Goal: Use online tool/utility: Utilize a website feature to perform a specific function

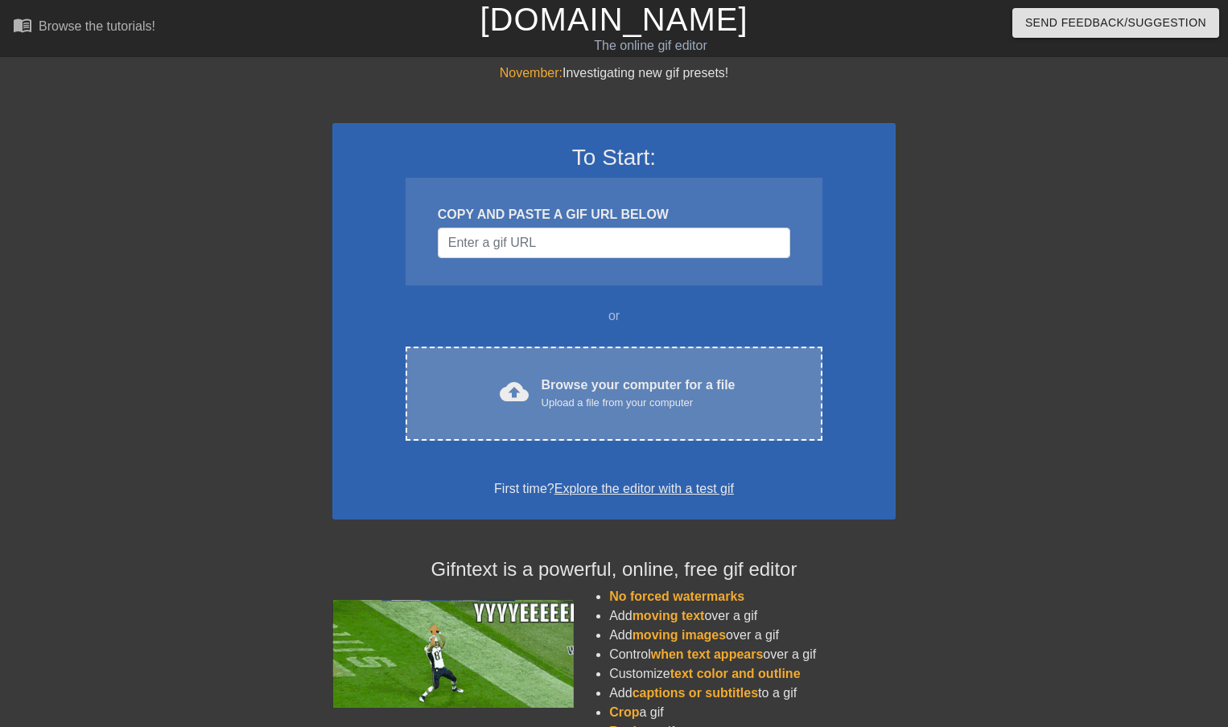
click at [614, 398] on div "Upload a file from your computer" at bounding box center [639, 403] width 194 height 16
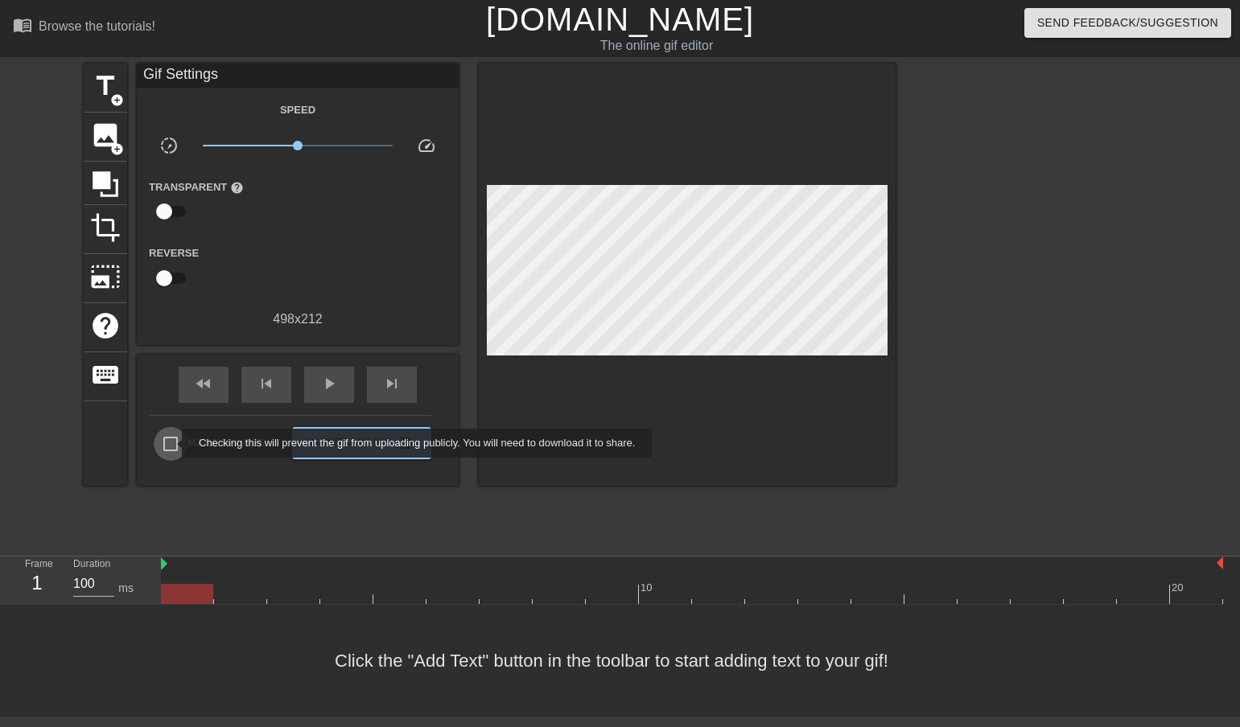
click at [171, 443] on input "Make Private" at bounding box center [171, 444] width 34 height 34
checkbox input "true"
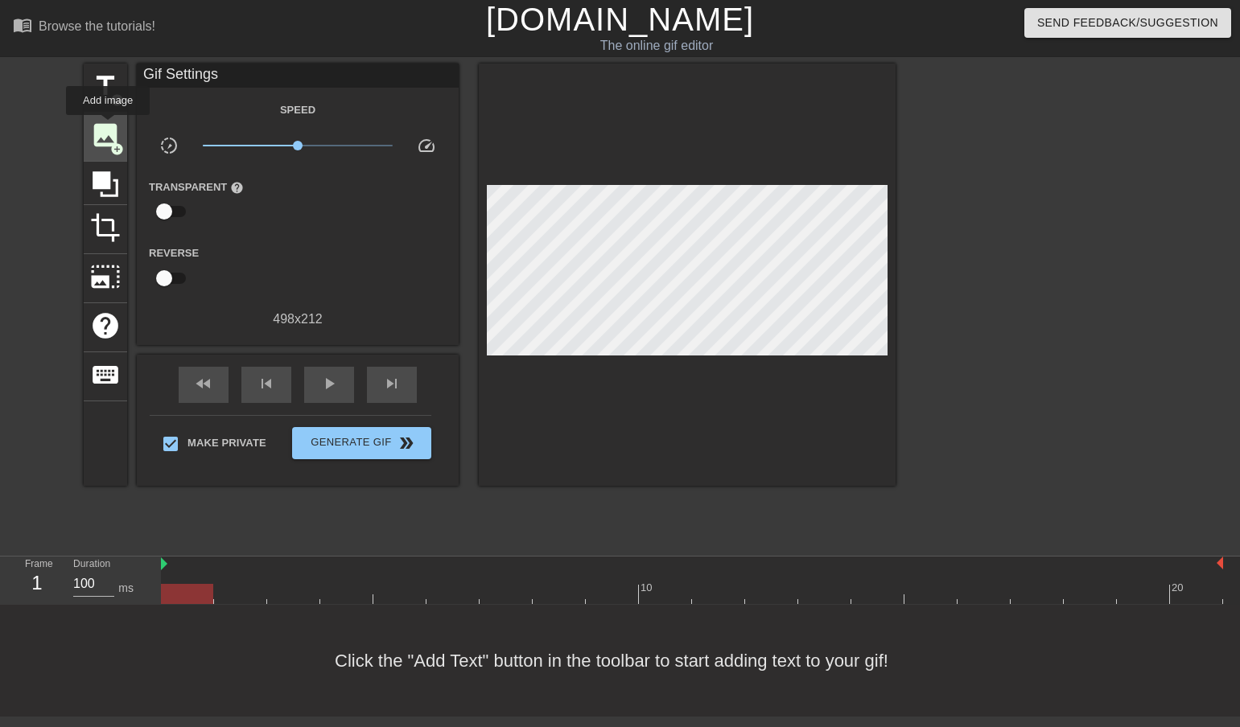
click at [108, 126] on span "image" at bounding box center [105, 135] width 31 height 31
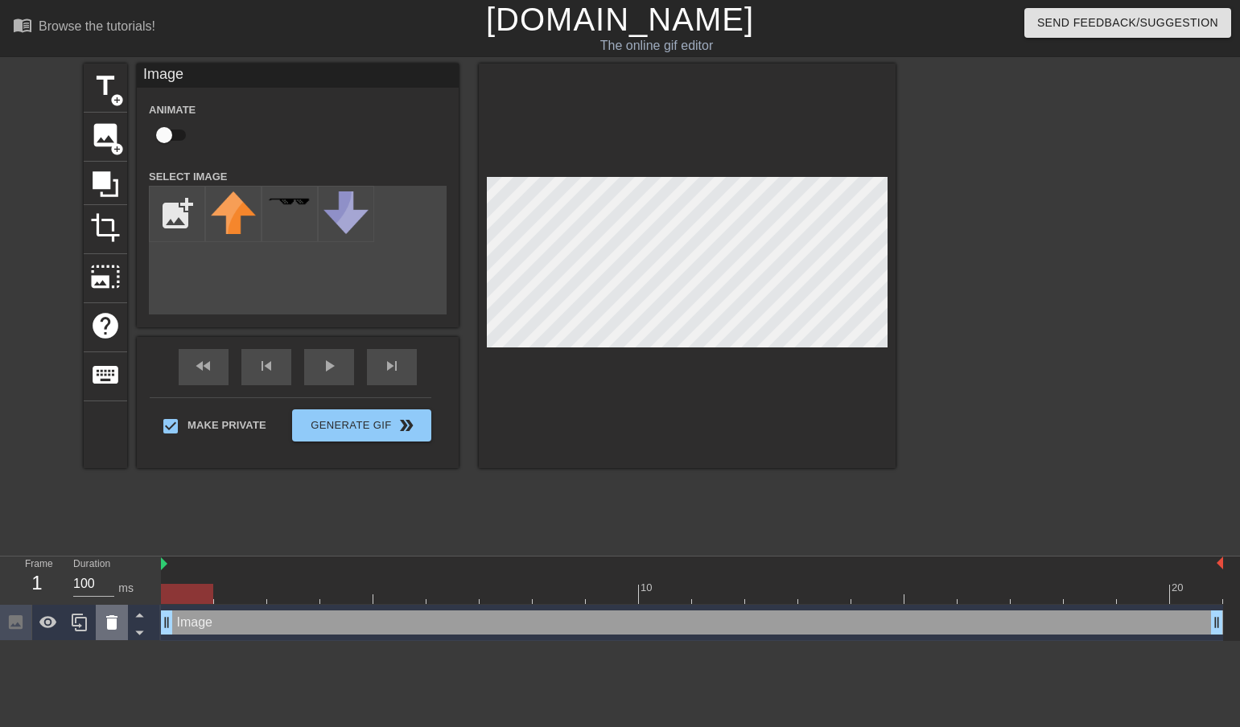
click at [114, 624] on icon at bounding box center [111, 623] width 11 height 14
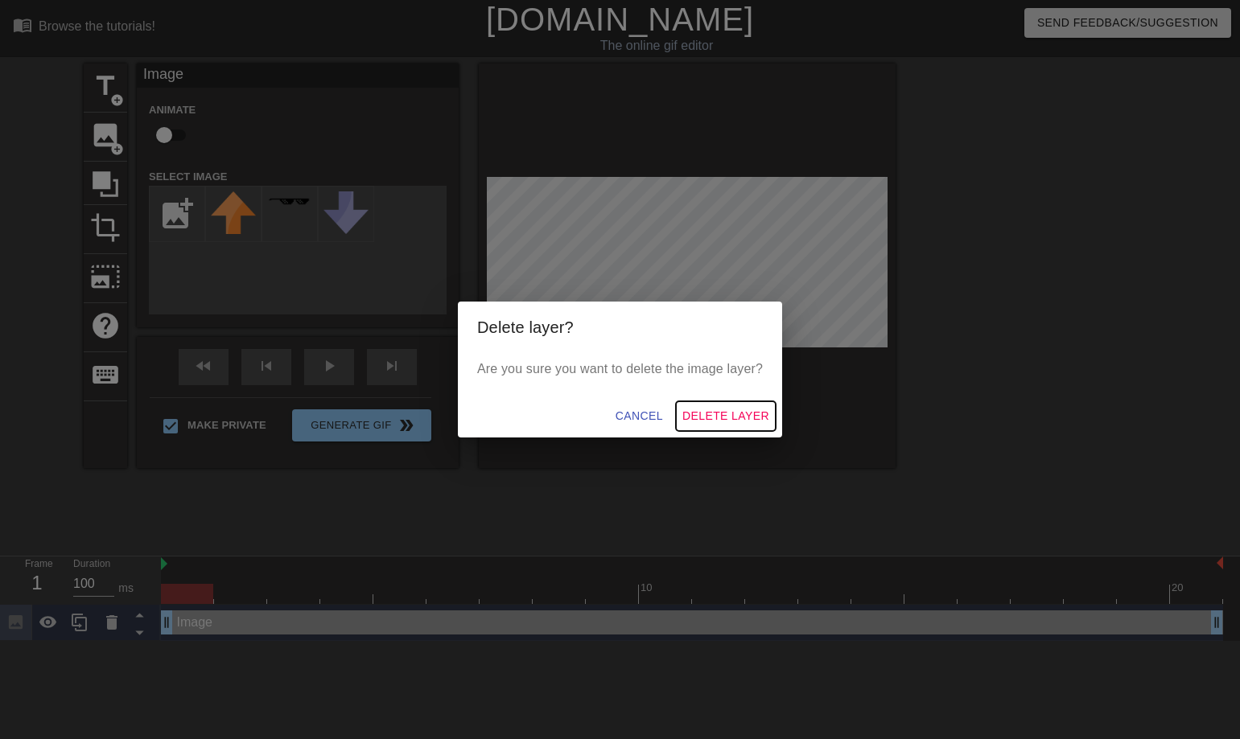
click at [738, 422] on span "Delete Layer" at bounding box center [725, 416] width 87 height 20
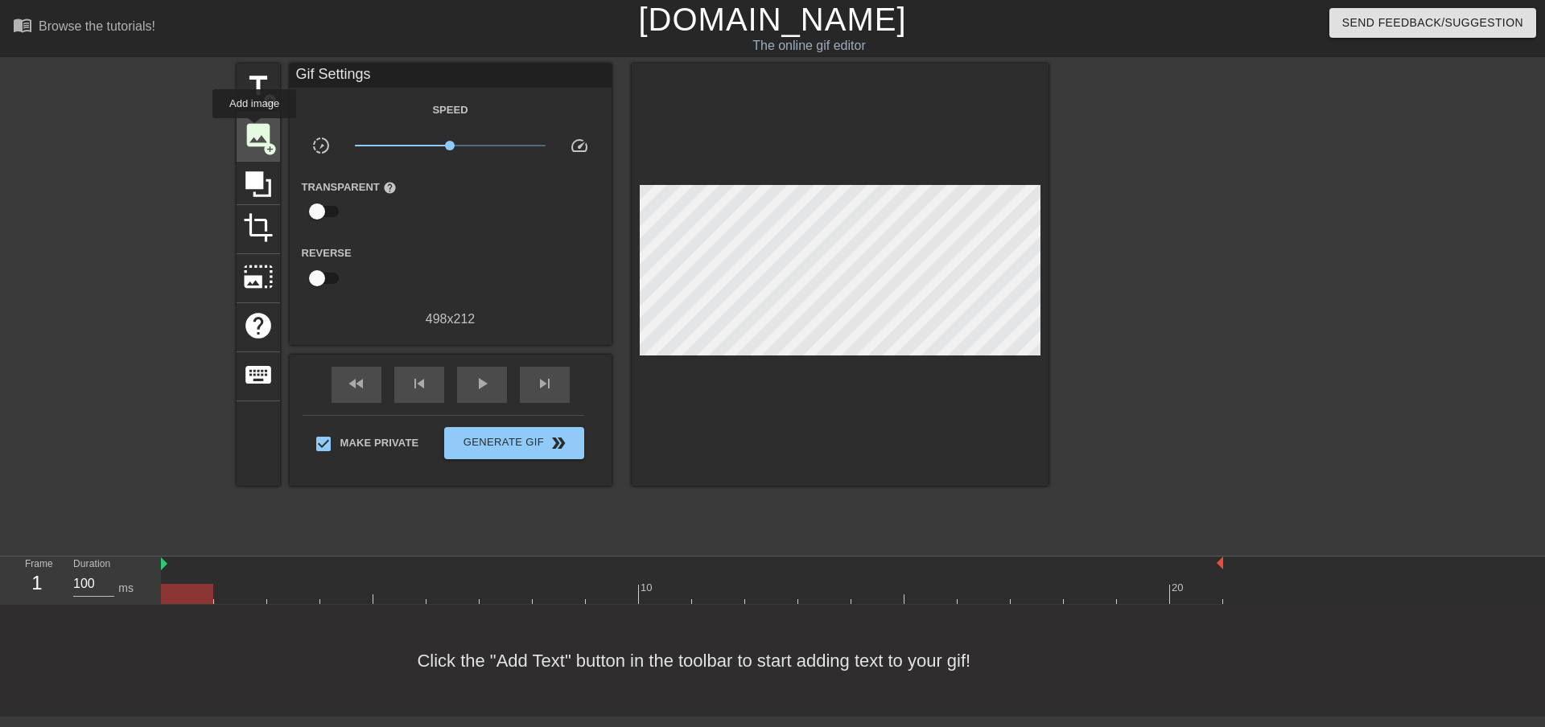
click at [254, 130] on span "image" at bounding box center [258, 135] width 31 height 31
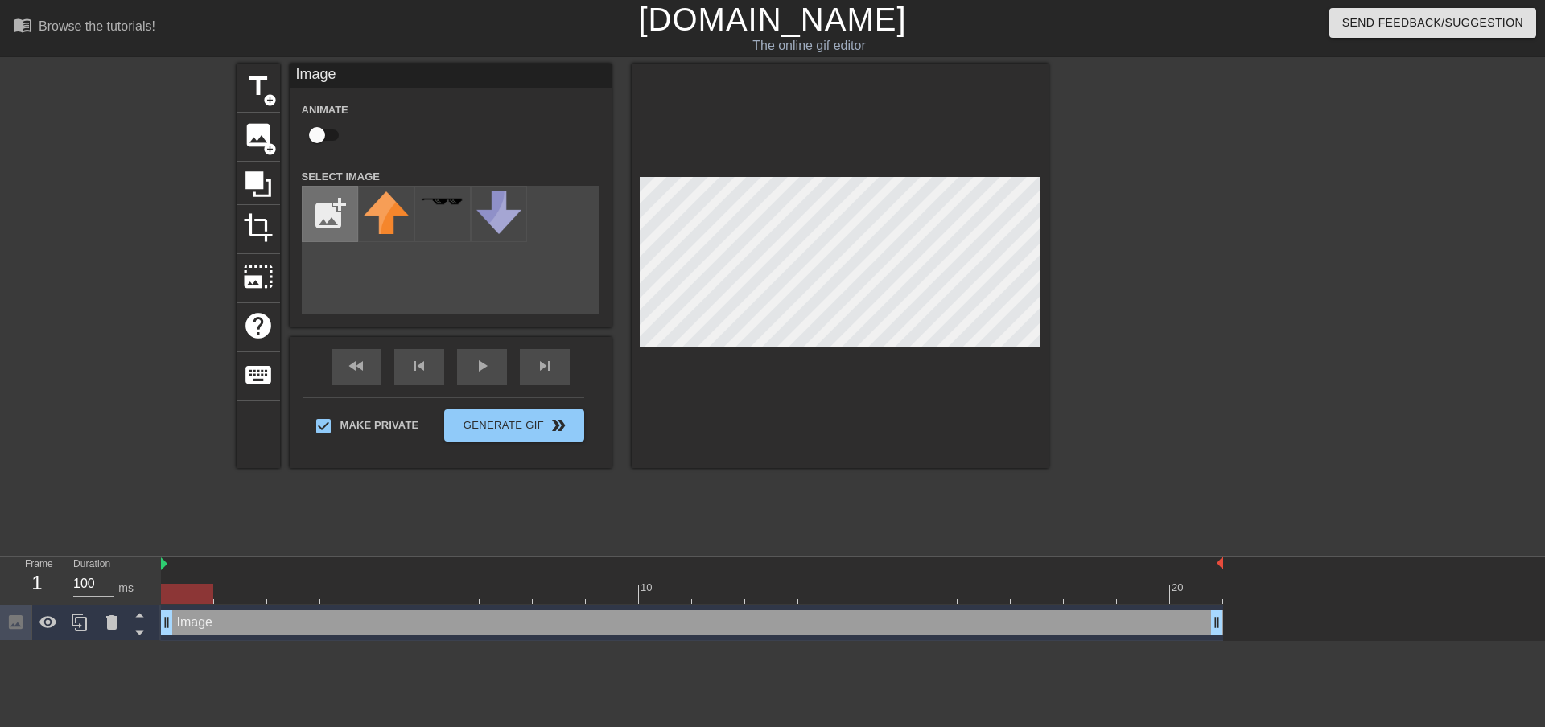
click at [324, 208] on input "file" at bounding box center [330, 214] width 55 height 55
type input "C:\fakepath\amber shaper.jpg"
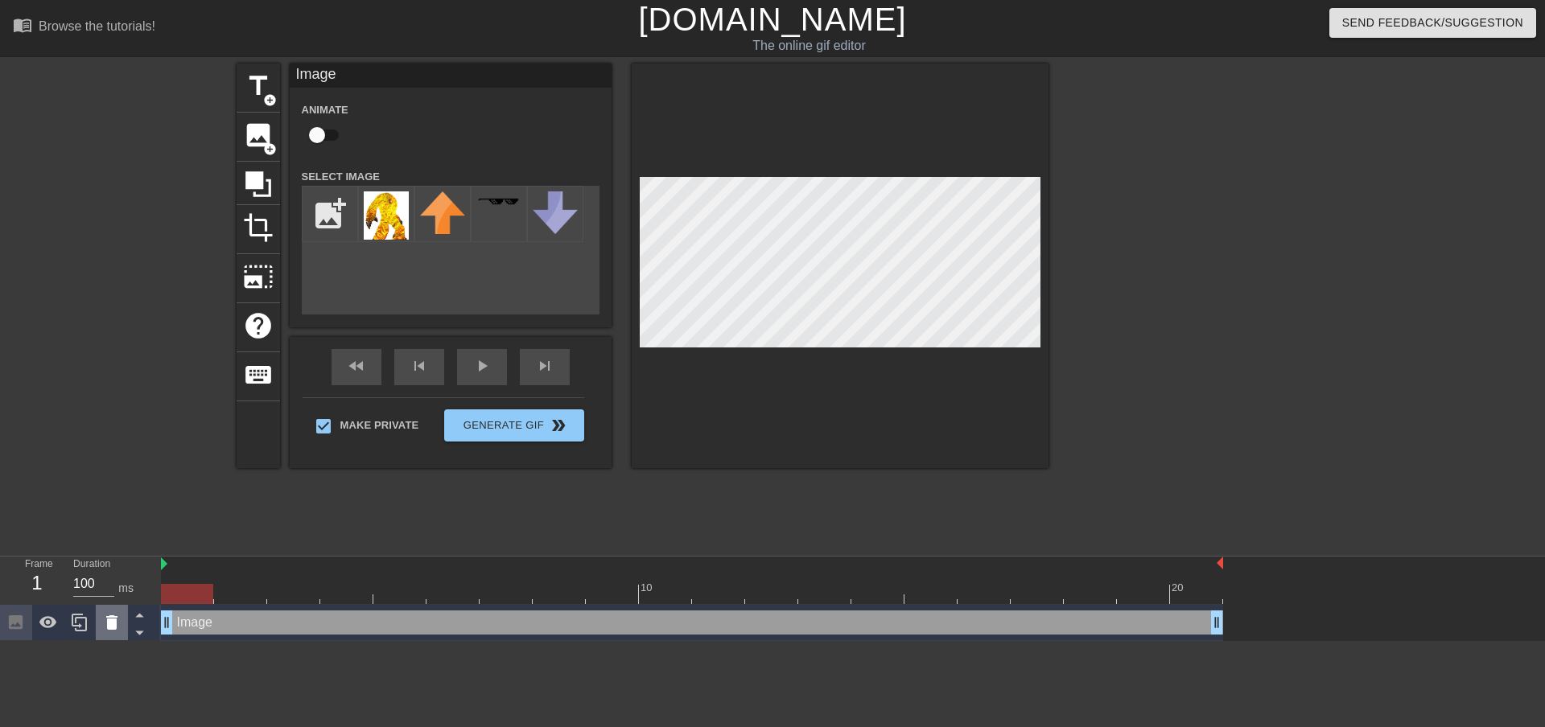
click at [108, 630] on icon at bounding box center [111, 623] width 11 height 14
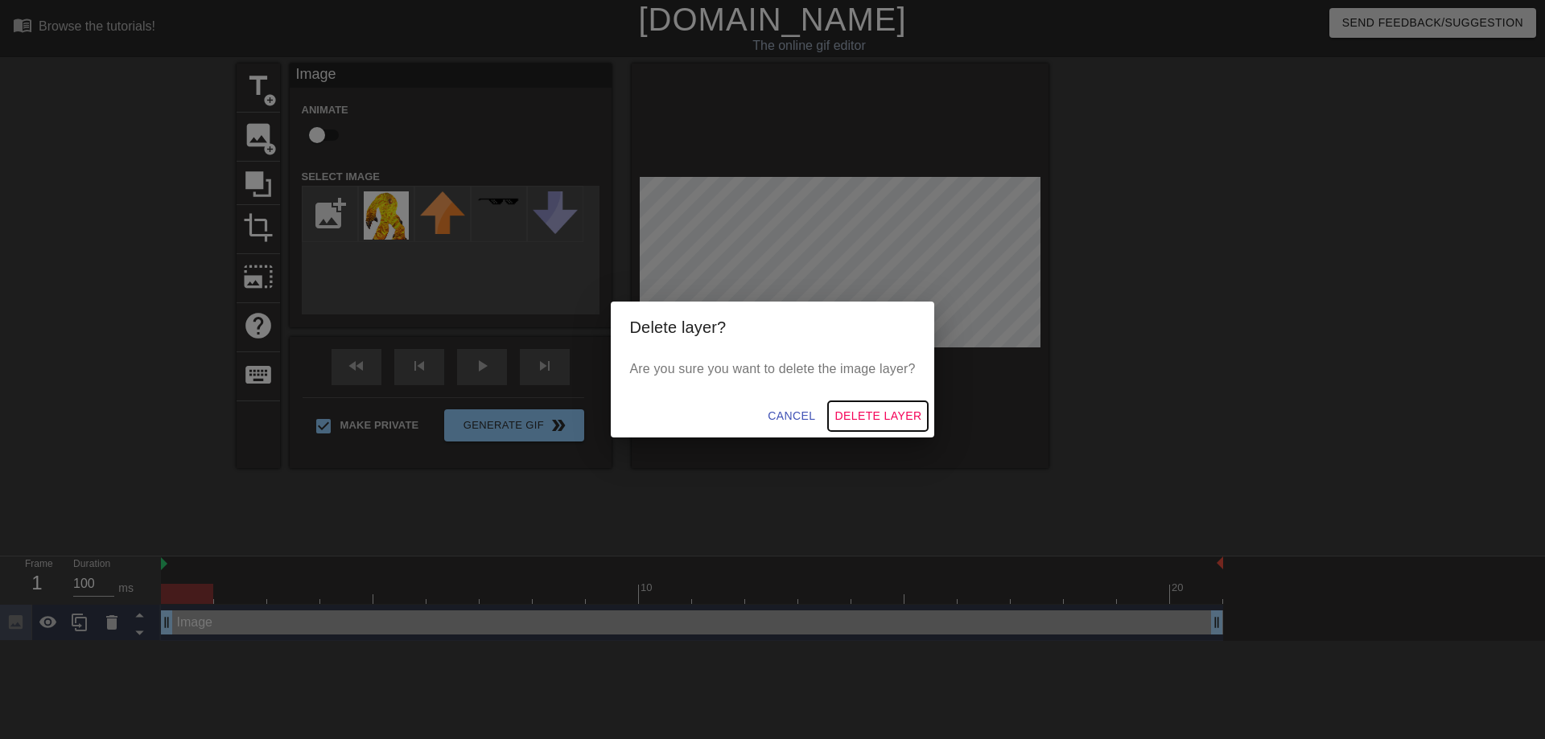
click at [892, 418] on span "Delete Layer" at bounding box center [877, 416] width 87 height 20
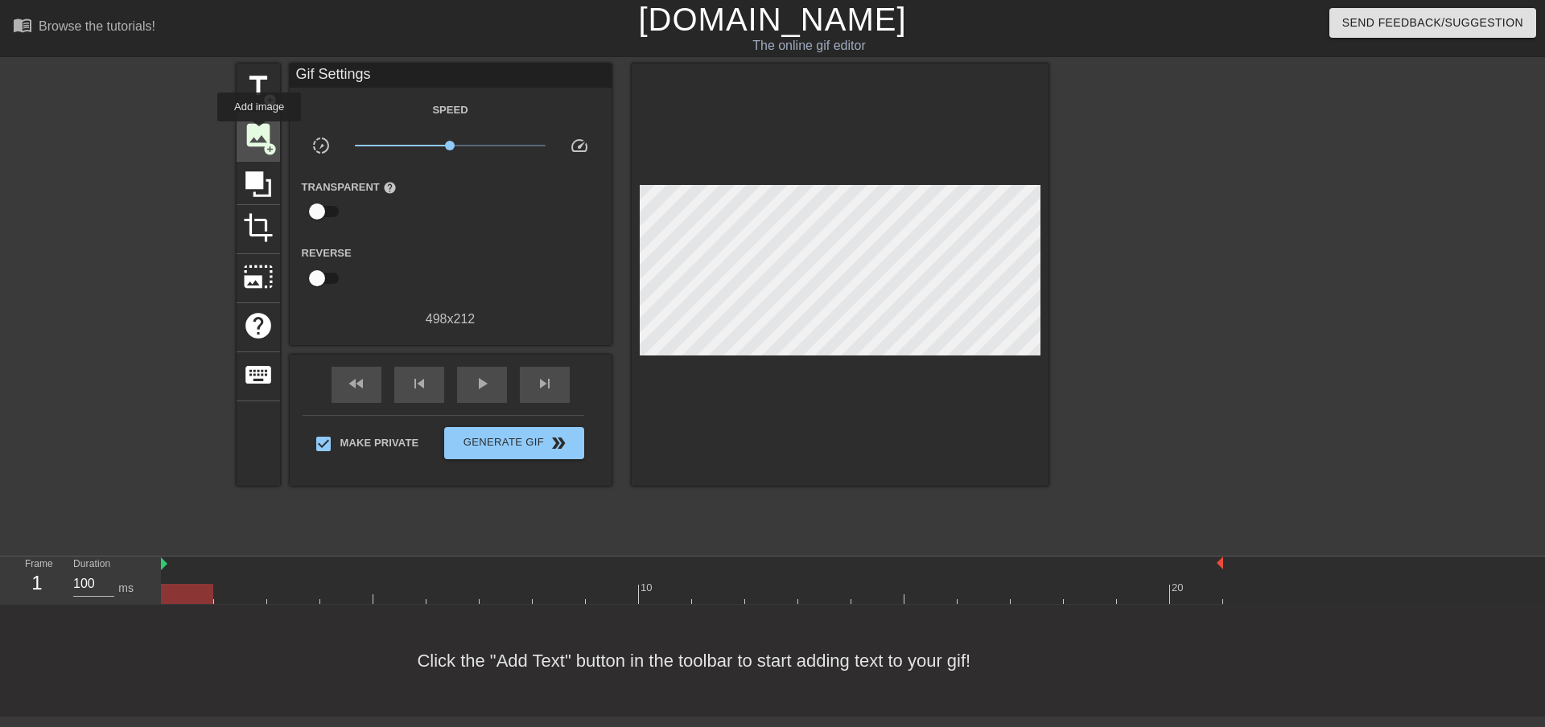
click at [259, 133] on span "image" at bounding box center [258, 135] width 31 height 31
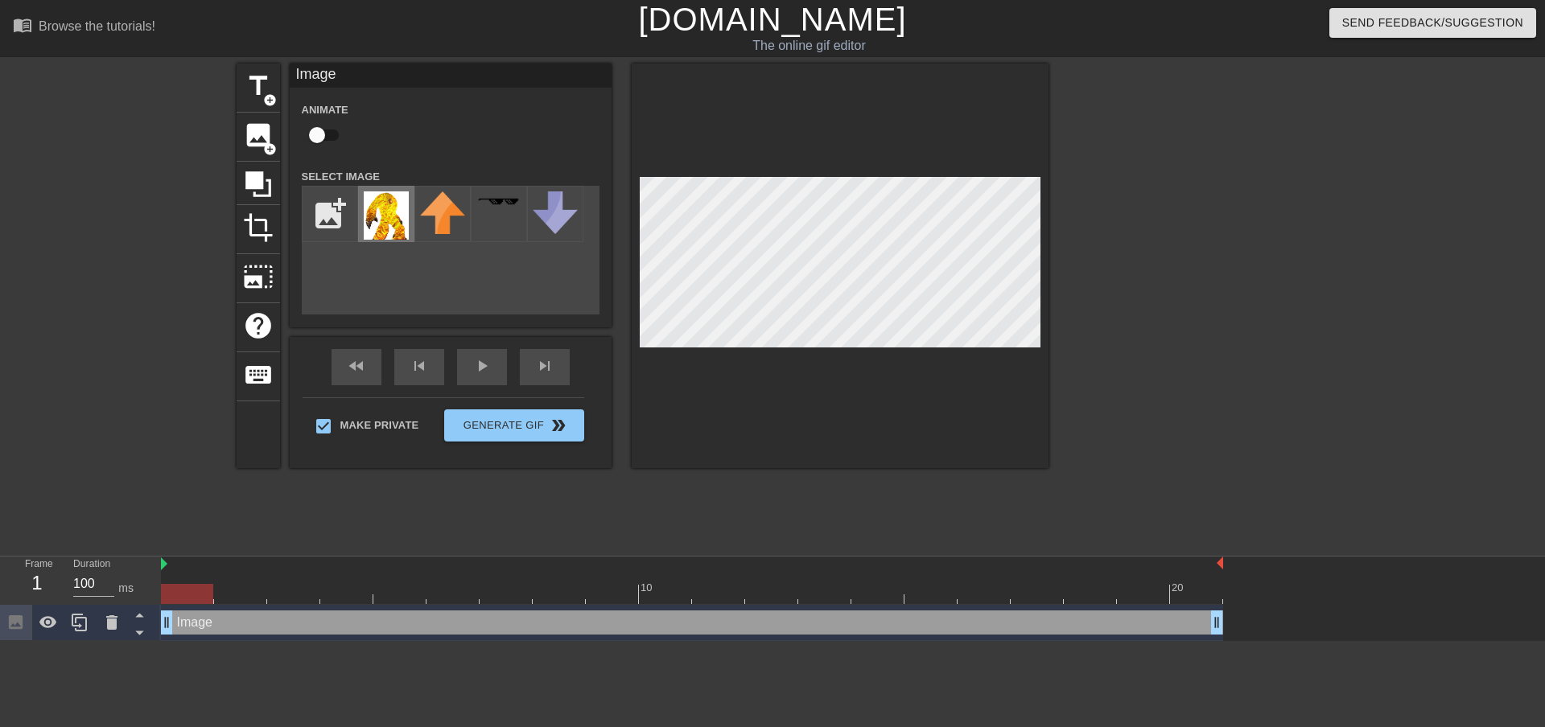
click at [377, 208] on img at bounding box center [386, 216] width 45 height 48
click at [319, 134] on input "checkbox" at bounding box center [317, 135] width 92 height 31
checkbox input "true"
click at [515, 430] on button "Generate Gif double_arrow" at bounding box center [513, 426] width 139 height 32
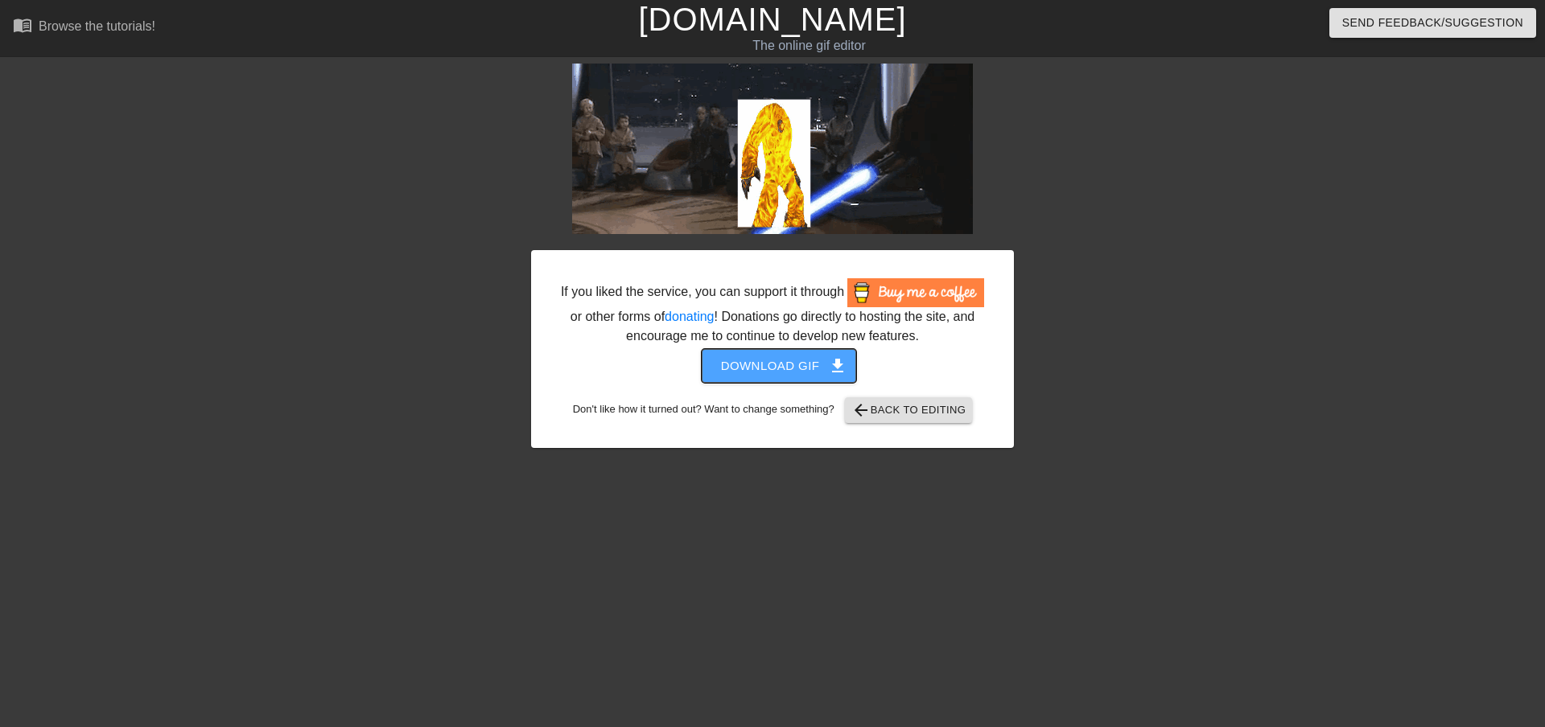
click at [795, 369] on span "Download gif get_app" at bounding box center [779, 366] width 117 height 21
